Goal: Task Accomplishment & Management: Use online tool/utility

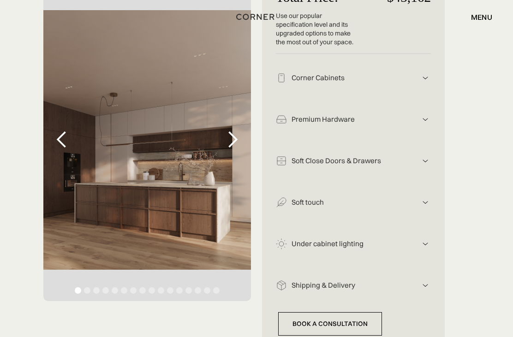
scroll to position [204, 0]
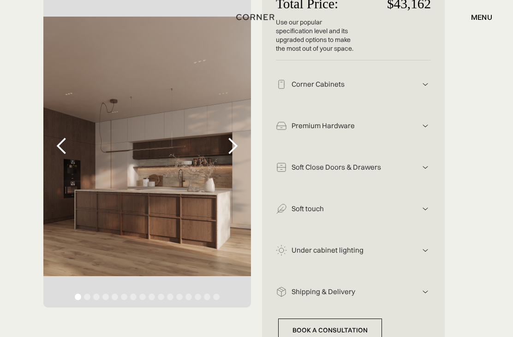
click at [229, 151] on div "next slide" at bounding box center [232, 146] width 18 height 18
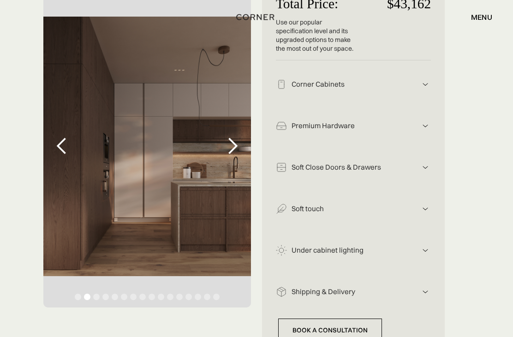
click at [63, 147] on div "previous slide" at bounding box center [62, 146] width 18 height 18
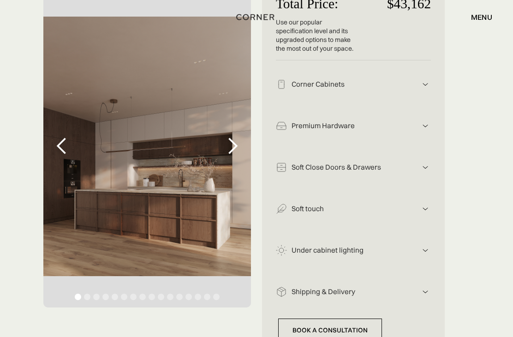
click at [229, 152] on div "next slide" at bounding box center [232, 146] width 18 height 18
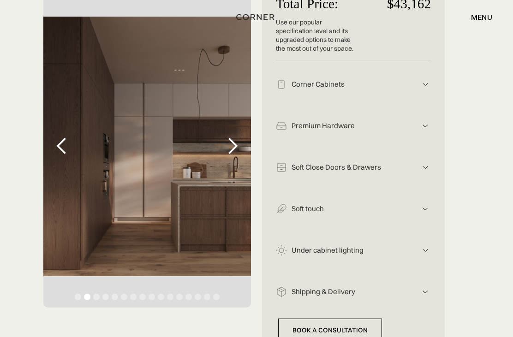
click at [230, 151] on div "next slide" at bounding box center [232, 146] width 18 height 18
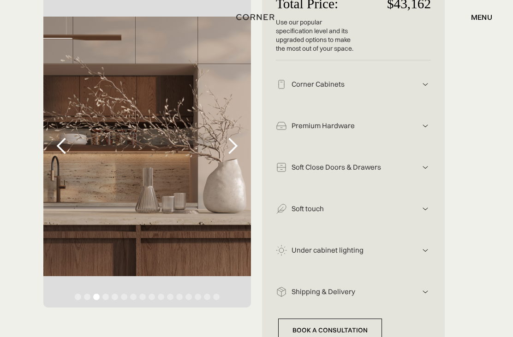
click at [232, 149] on div "next slide" at bounding box center [232, 146] width 18 height 18
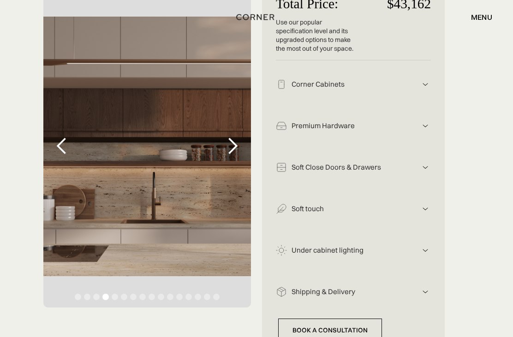
scroll to position [172, 0]
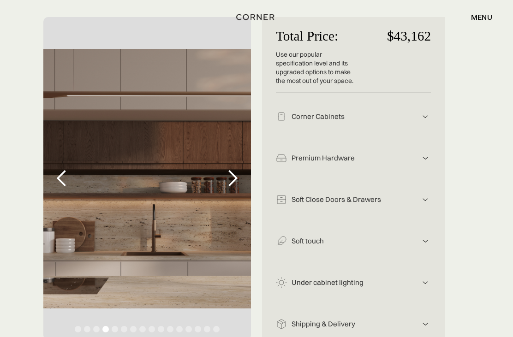
click at [363, 119] on div "Corner Cabinets" at bounding box center [353, 117] width 133 height 10
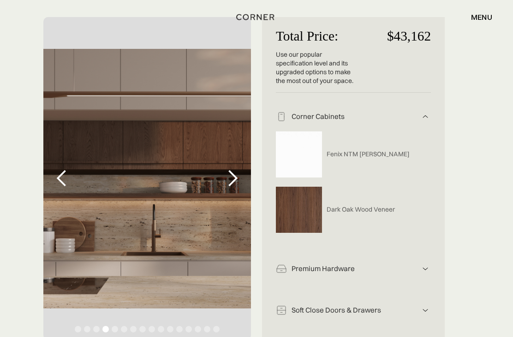
click at [429, 122] on img at bounding box center [425, 116] width 11 height 11
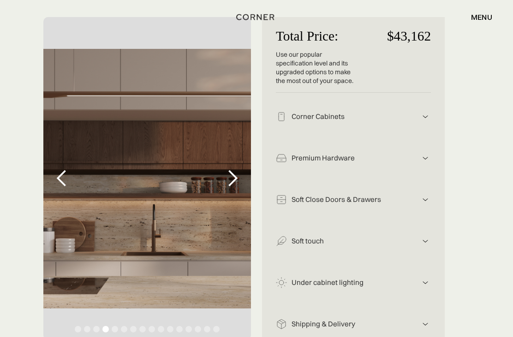
click at [428, 122] on img at bounding box center [425, 116] width 11 height 11
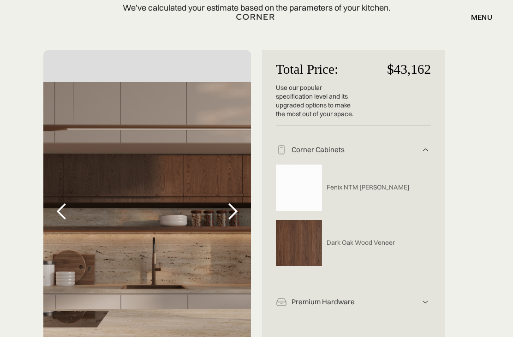
scroll to position [140, 0]
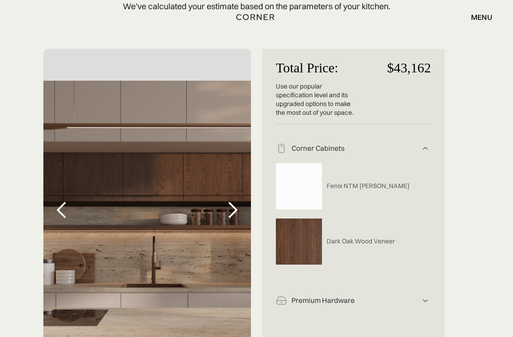
click at [424, 154] on img at bounding box center [425, 148] width 11 height 11
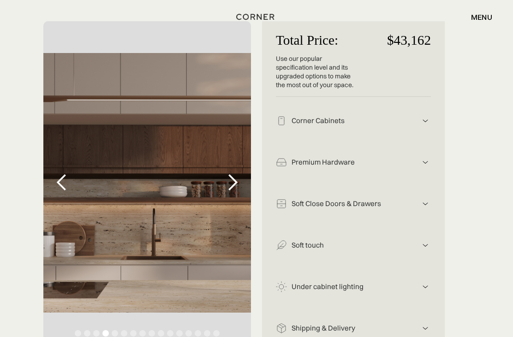
scroll to position [211, 0]
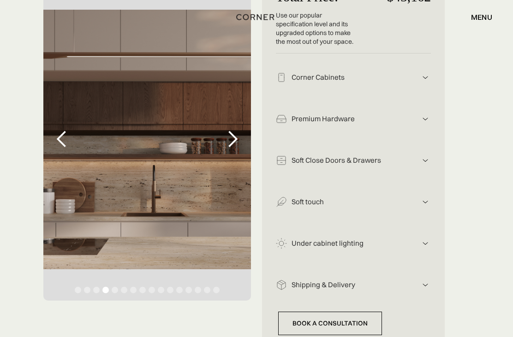
click at [424, 166] on img at bounding box center [425, 160] width 11 height 11
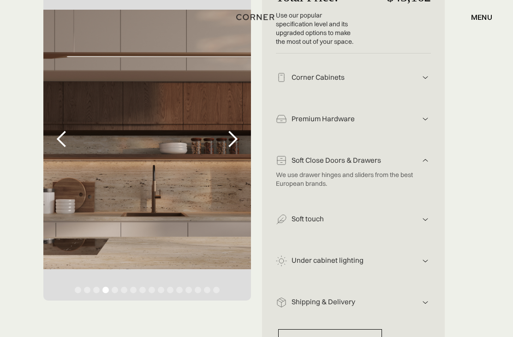
click at [425, 166] on img at bounding box center [425, 160] width 11 height 11
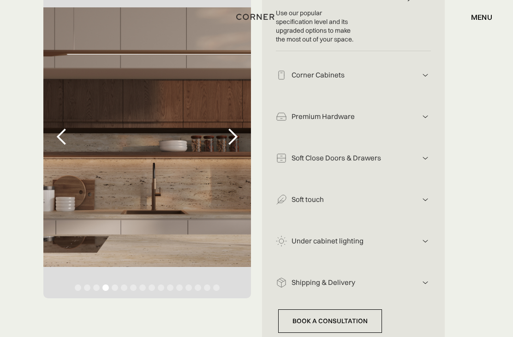
click at [66, 139] on div "previous slide" at bounding box center [62, 137] width 18 height 18
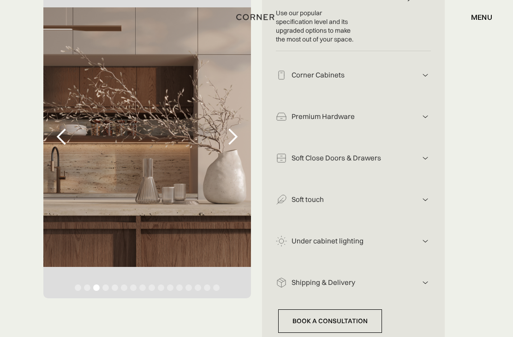
click at [60, 142] on div "previous slide" at bounding box center [62, 137] width 18 height 18
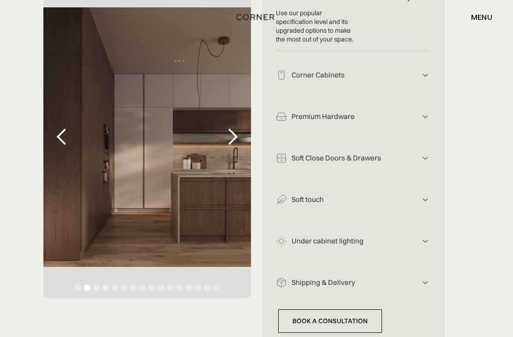
click at [60, 143] on div "previous slide" at bounding box center [62, 137] width 18 height 18
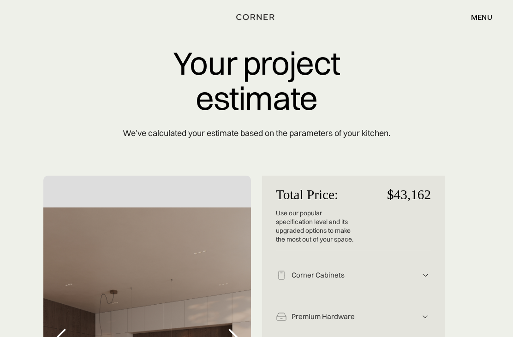
scroll to position [0, 0]
